Goal: Information Seeking & Learning: Learn about a topic

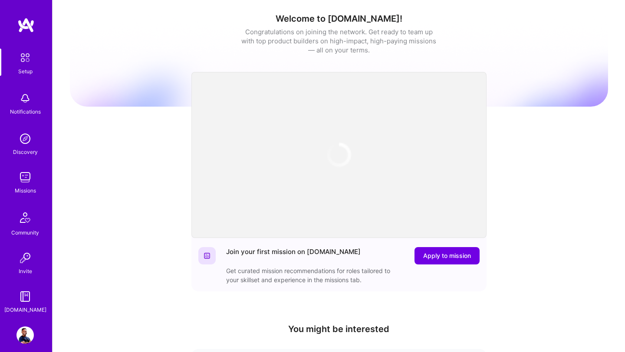
click at [144, 205] on div "Welcome to [DOMAIN_NAME]! Congratulations on joining the network. Get ready to …" at bounding box center [339, 286] width 538 height 558
click at [34, 185] on link "Missions" at bounding box center [25, 182] width 54 height 26
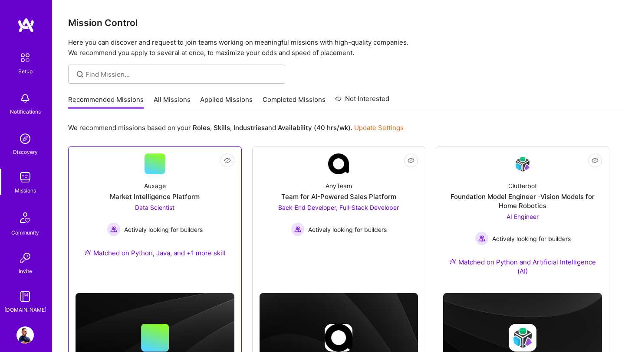
click at [189, 208] on div "Data Scientist Actively looking for builders" at bounding box center [155, 219] width 96 height 33
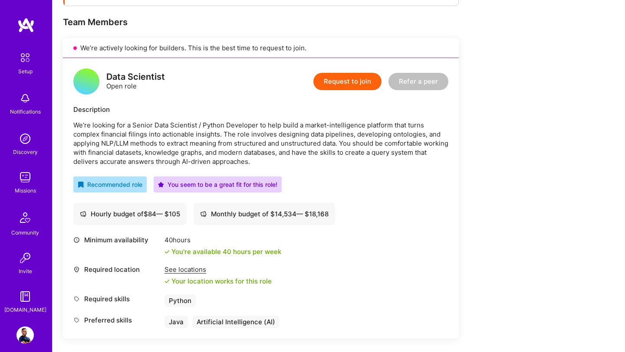
scroll to position [172, 0]
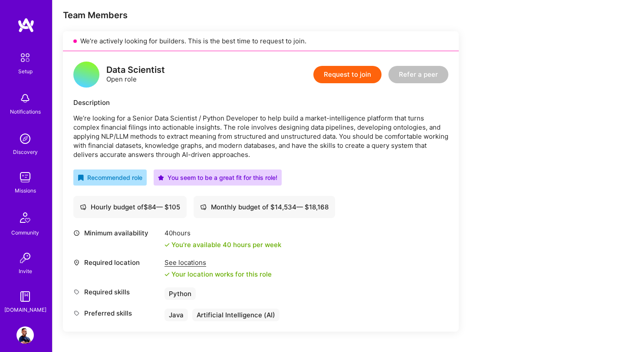
click at [196, 261] on div "See locations" at bounding box center [217, 262] width 107 height 9
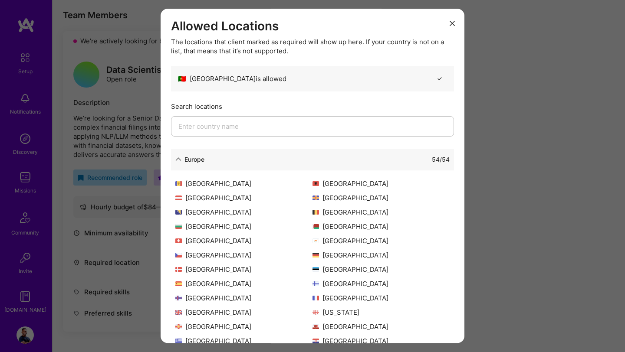
click at [255, 114] on div "Search locations" at bounding box center [312, 124] width 283 height 45
click at [250, 125] on input "modal" at bounding box center [312, 126] width 283 height 20
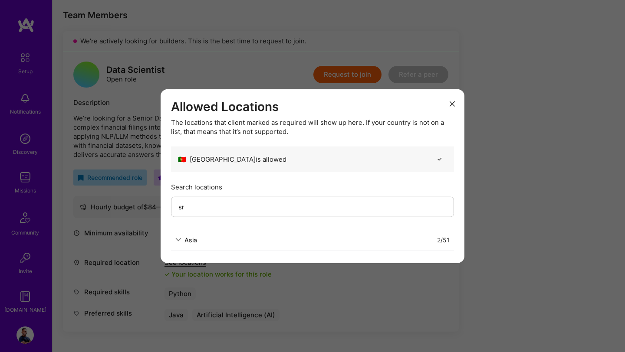
type input "sr"
click at [181, 239] on icon "modal" at bounding box center [178, 240] width 6 height 6
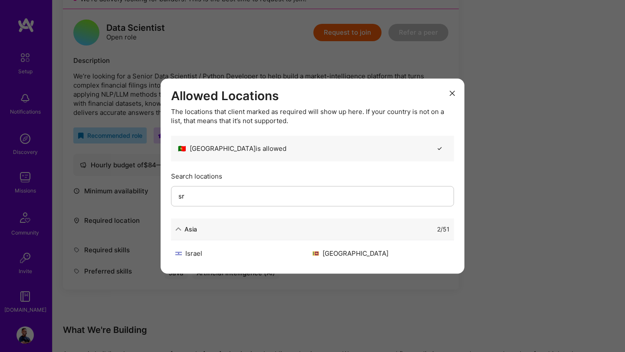
scroll to position [220, 0]
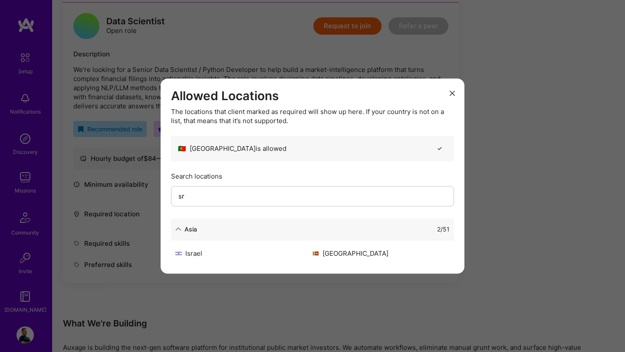
click at [453, 92] on icon "modal" at bounding box center [451, 93] width 5 height 5
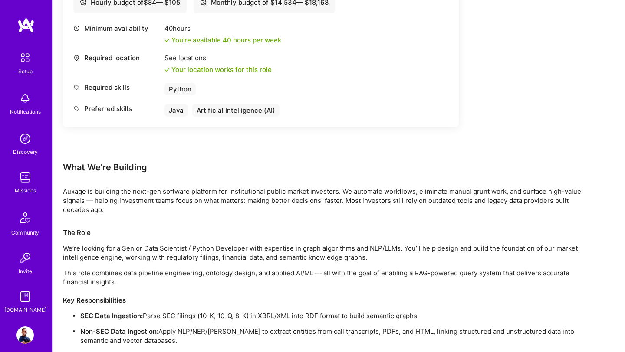
scroll to position [387, 0]
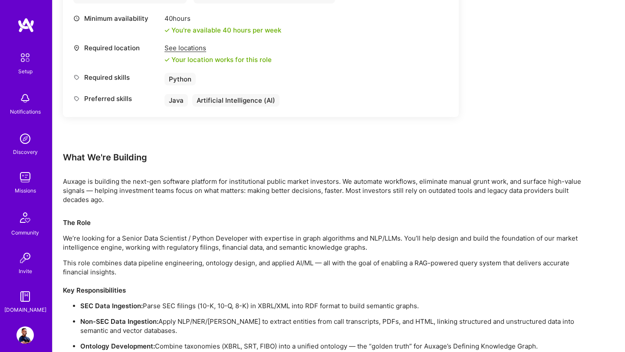
click at [22, 175] on img at bounding box center [24, 177] width 17 height 17
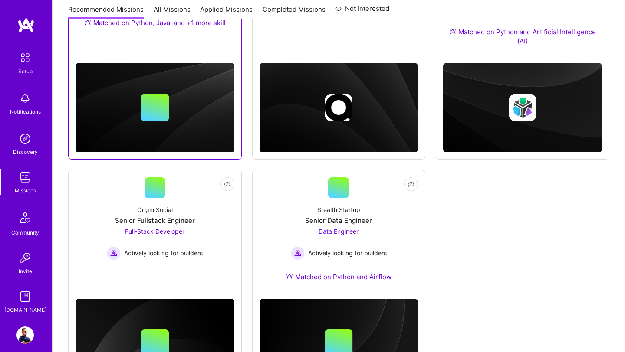
scroll to position [268, 0]
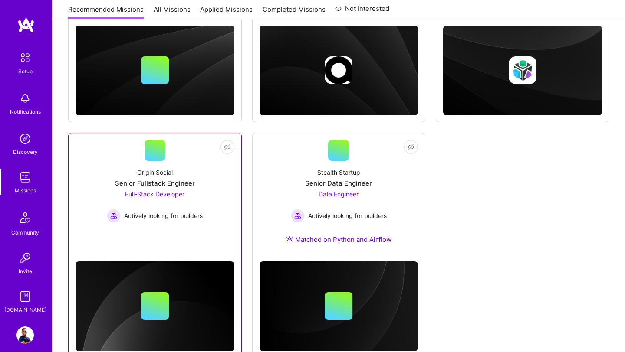
click at [163, 196] on span "Full-Stack Developer" at bounding box center [154, 193] width 59 height 7
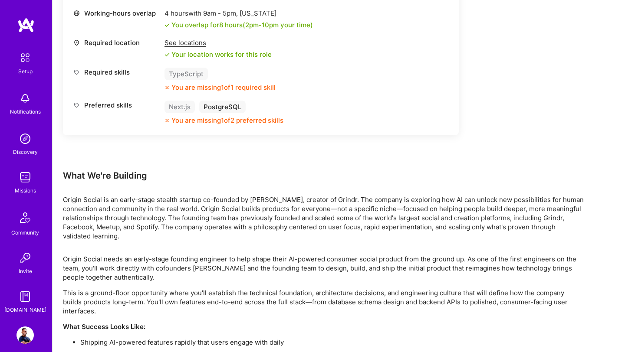
scroll to position [442, 0]
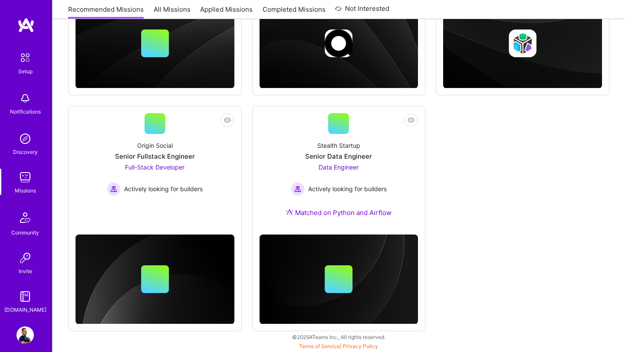
scroll to position [268, 0]
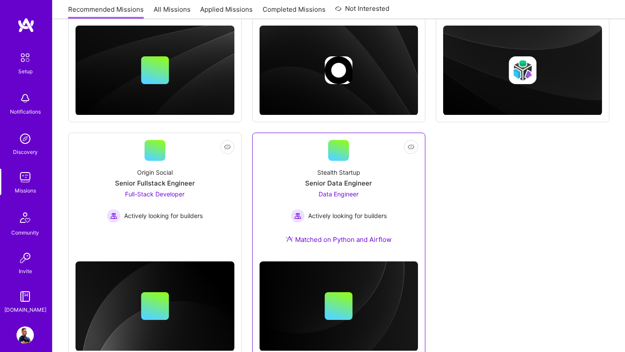
click at [306, 231] on div "Stealth Startup Senior Data Engineer Data Engineer Actively looking for builder…" at bounding box center [338, 208] width 159 height 94
